Goal: Browse casually

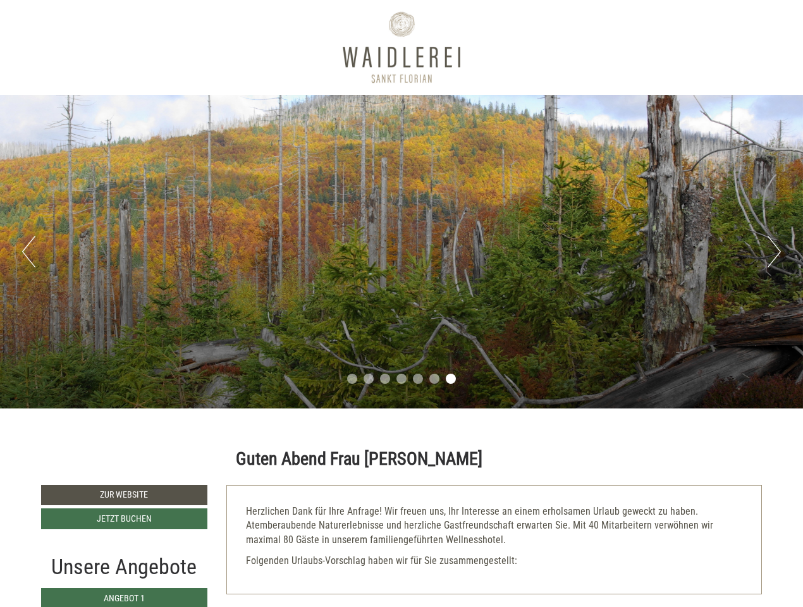
click at [401, 303] on div "Previous Next 1 2 3 4 5 6 7" at bounding box center [401, 251] width 803 height 313
click at [28, 252] on button "Previous" at bounding box center [28, 252] width 13 height 32
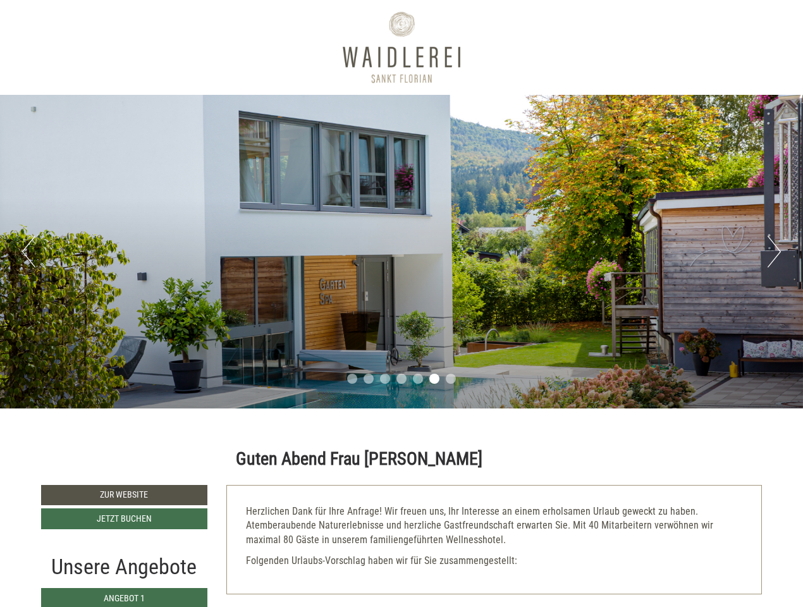
click at [401, 252] on div "Previous Next 1 2 3 4 5 6 7" at bounding box center [401, 251] width 803 height 313
click at [773, 252] on button "Next" at bounding box center [773, 252] width 13 height 32
click at [352, 379] on li "1" at bounding box center [352, 378] width 10 height 10
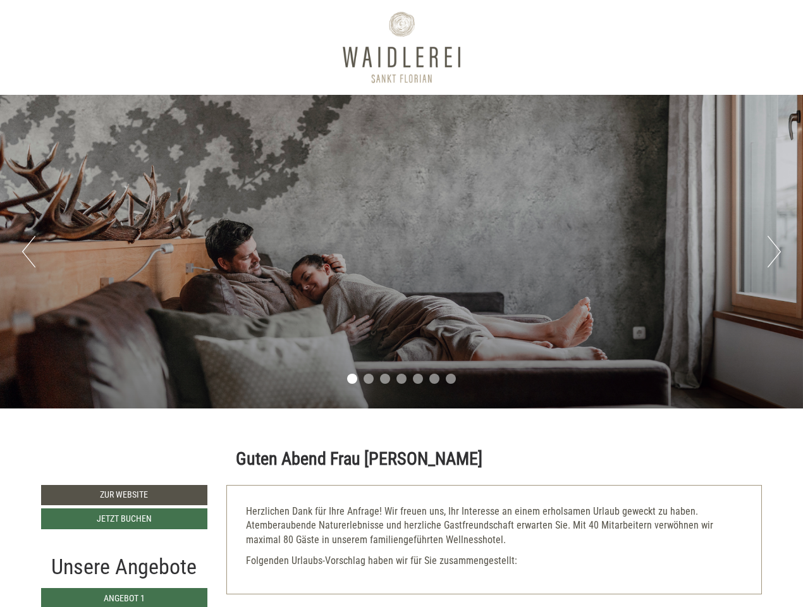
click at [368, 379] on li "2" at bounding box center [368, 378] width 10 height 10
click at [385, 379] on li "3" at bounding box center [385, 378] width 10 height 10
click at [401, 379] on li "4" at bounding box center [401, 378] width 10 height 10
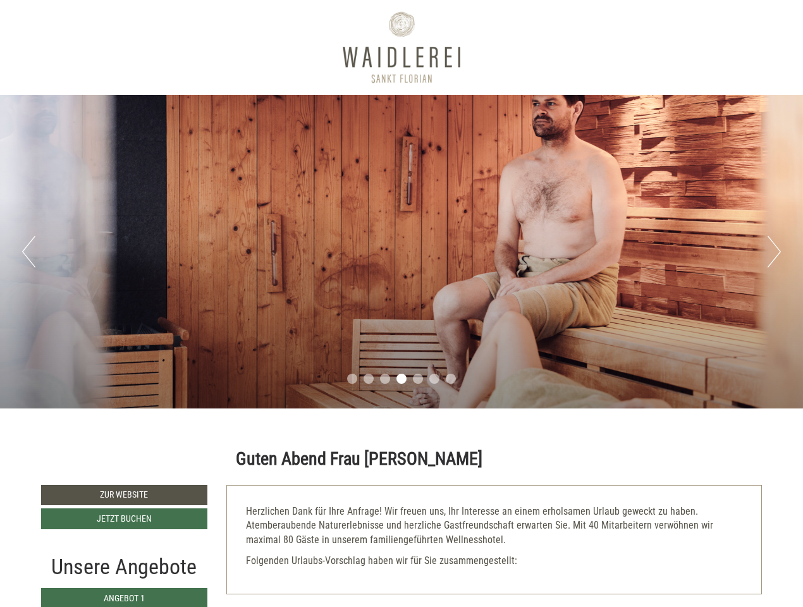
click at [418, 379] on li "5" at bounding box center [418, 378] width 10 height 10
click at [434, 379] on li "6" at bounding box center [434, 378] width 10 height 10
